Goal: Navigation & Orientation: Find specific page/section

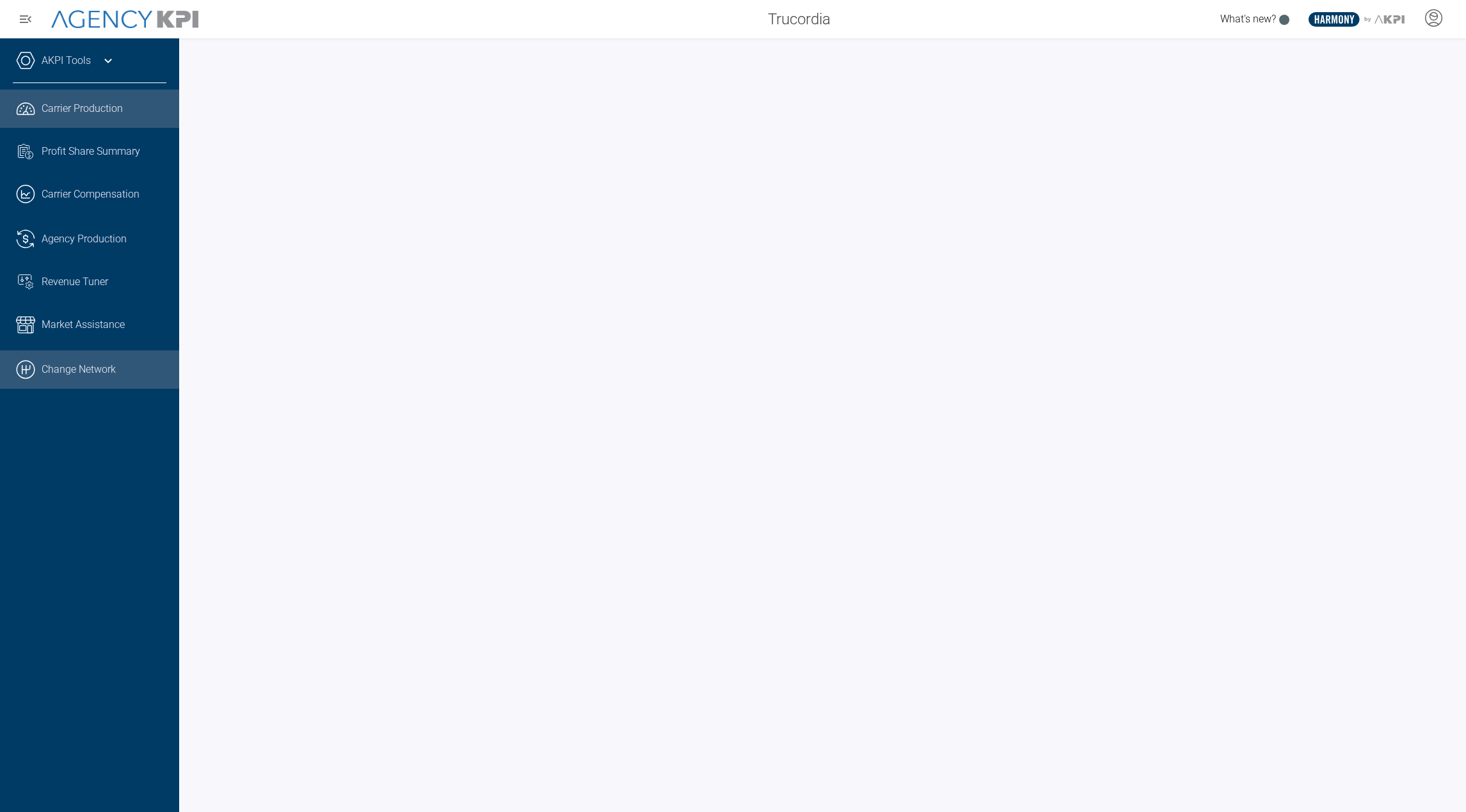
click at [95, 375] on link ".cls-1{fill:none;stroke:#000;stroke-linecap:round;stroke-linejoin:round;stroke-…" at bounding box center [90, 369] width 179 height 38
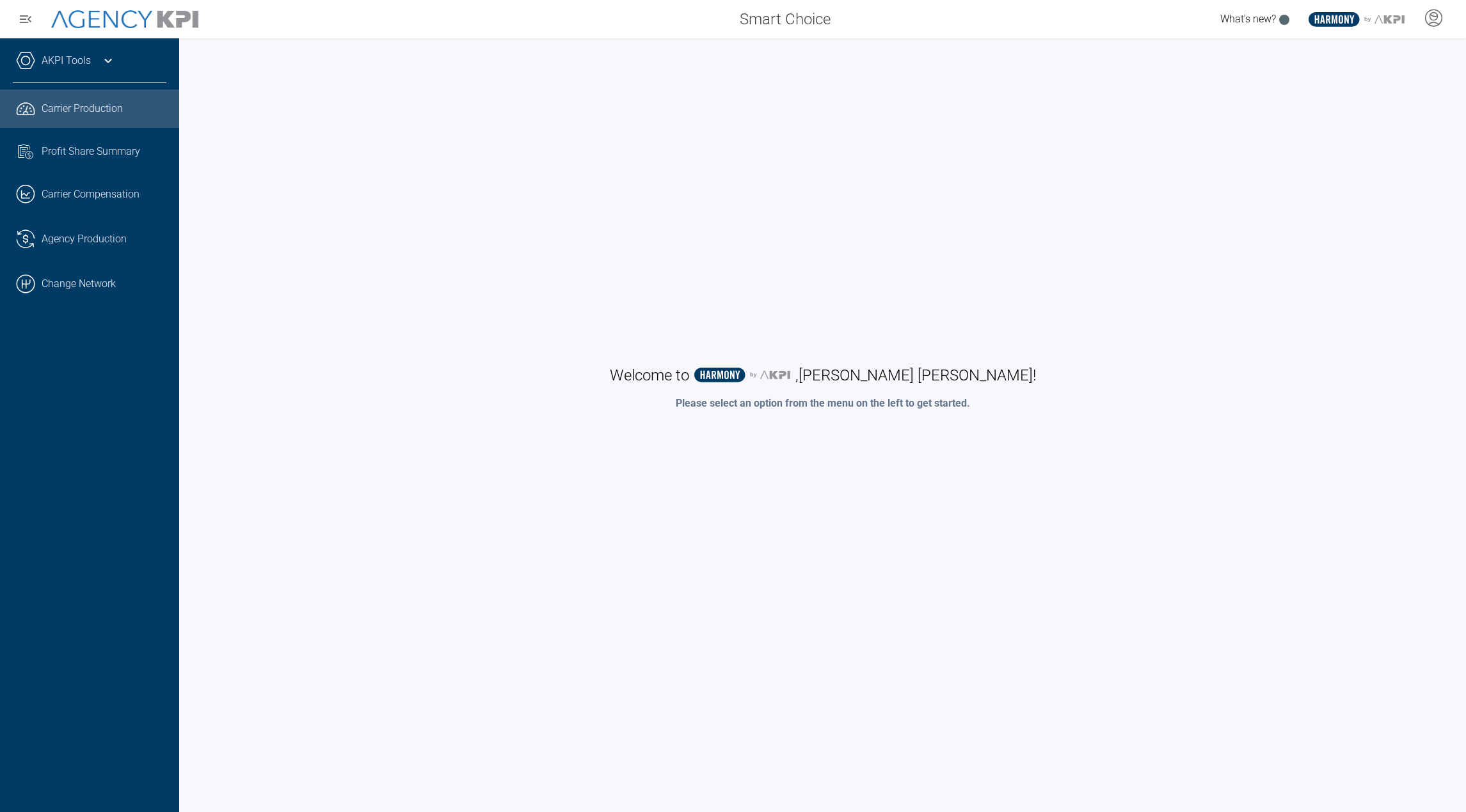
click at [98, 99] on link ".cls-1{fill:none;stroke:#221f20;stroke-linecap:round;stroke-linejoin:round;stro…" at bounding box center [90, 109] width 179 height 38
click at [1430, 16] on icon at bounding box center [1434, 16] width 8 height 8
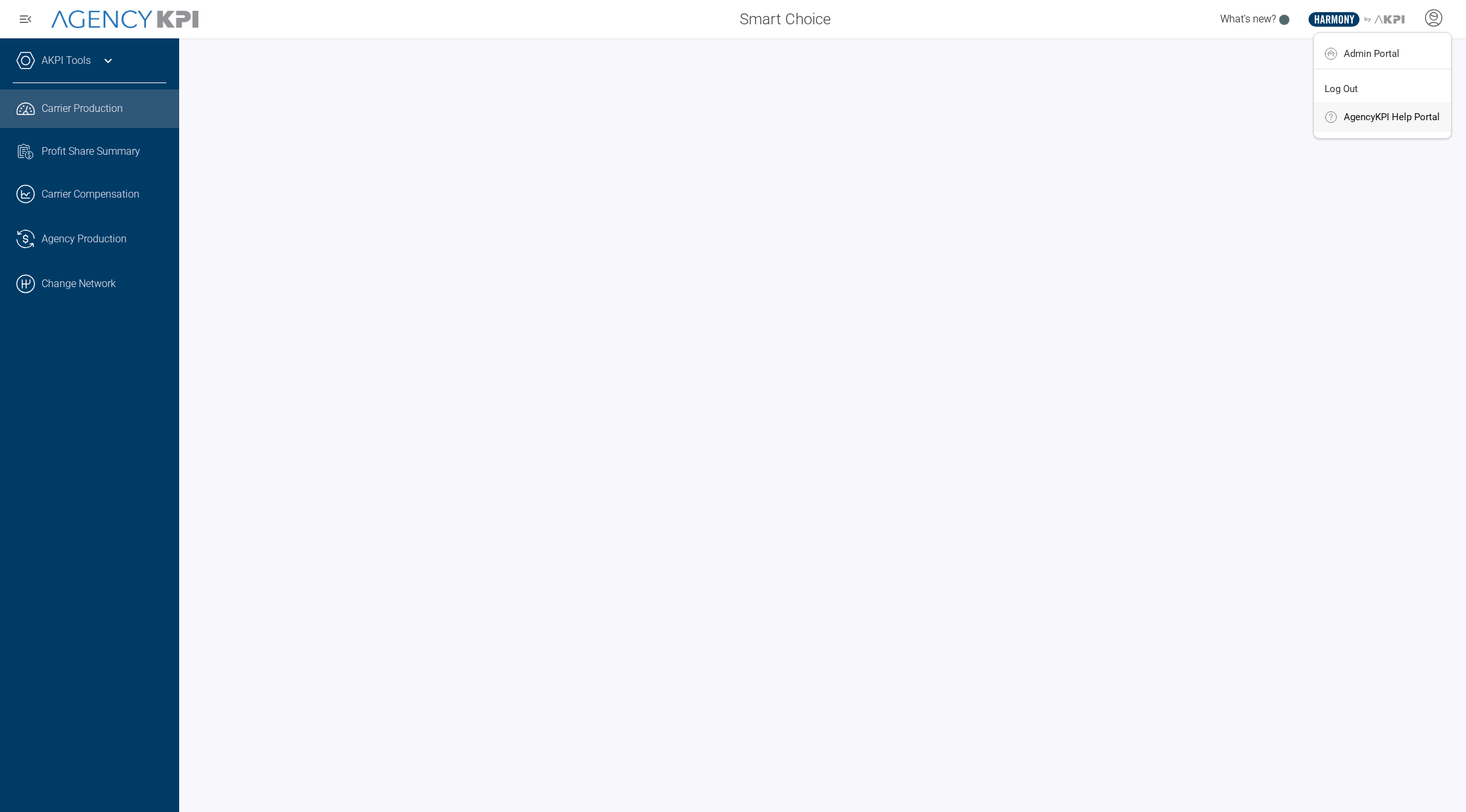
click at [1366, 109] on li "AgencyKPI Help Portal" at bounding box center [1383, 117] width 138 height 29
click at [1439, 19] on icon at bounding box center [1433, 18] width 19 height 19
click at [1378, 52] on span "Admin Portal" at bounding box center [1372, 53] width 55 height 10
click at [1091, 36] on div "Smart Choice What's new? .st0{fill:#003B66;} .st1{fill:#FFFFFF;} .st2{fill:#949…" at bounding box center [733, 19] width 1466 height 38
click at [539, 34] on div "Smart Choice What's new? .st0{fill:#003B66;} .st1{fill:#FFFFFF;} .st2{fill:#949…" at bounding box center [733, 19] width 1466 height 38
